Goal: Task Accomplishment & Management: Use online tool/utility

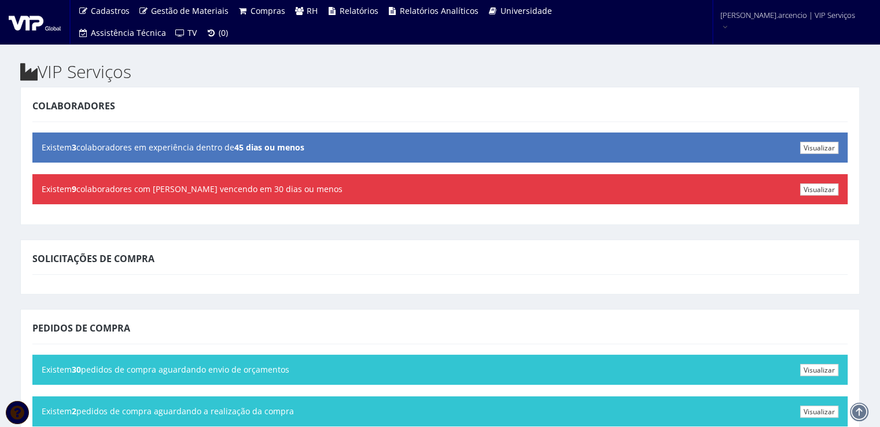
click at [385, 254] on div "Solicitações de Compra" at bounding box center [439, 261] width 815 height 28
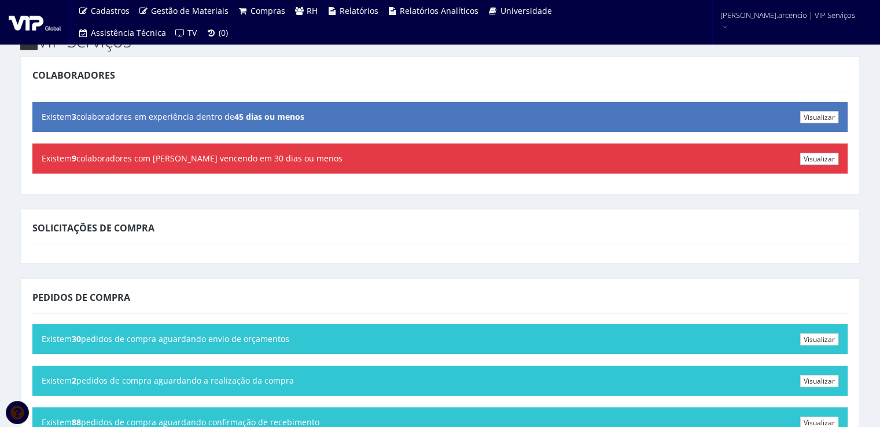
scroll to position [58, 0]
